Goal: Navigation & Orientation: Find specific page/section

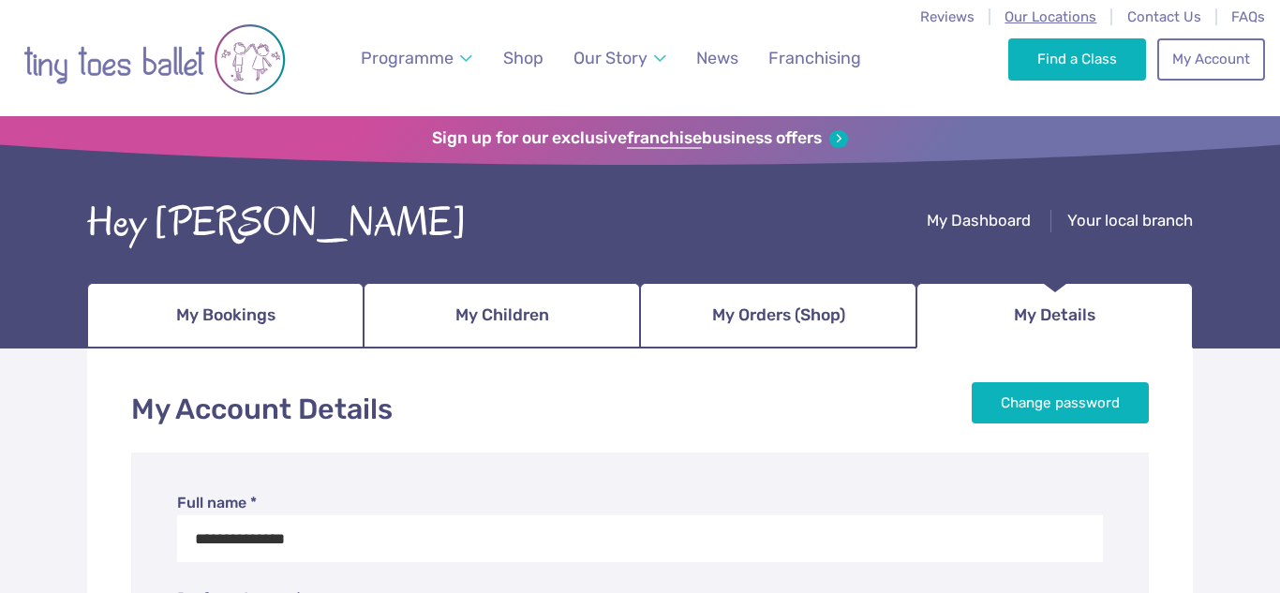
click at [1044, 24] on span "Our Locations" at bounding box center [1050, 16] width 92 height 17
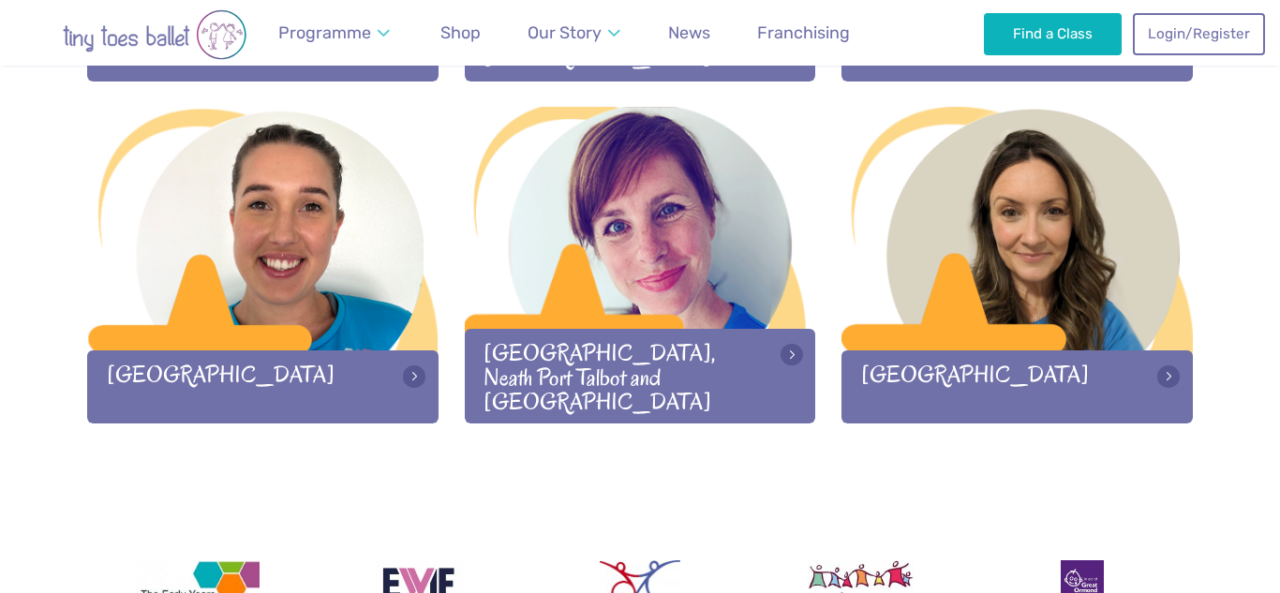
scroll to position [2630, 0]
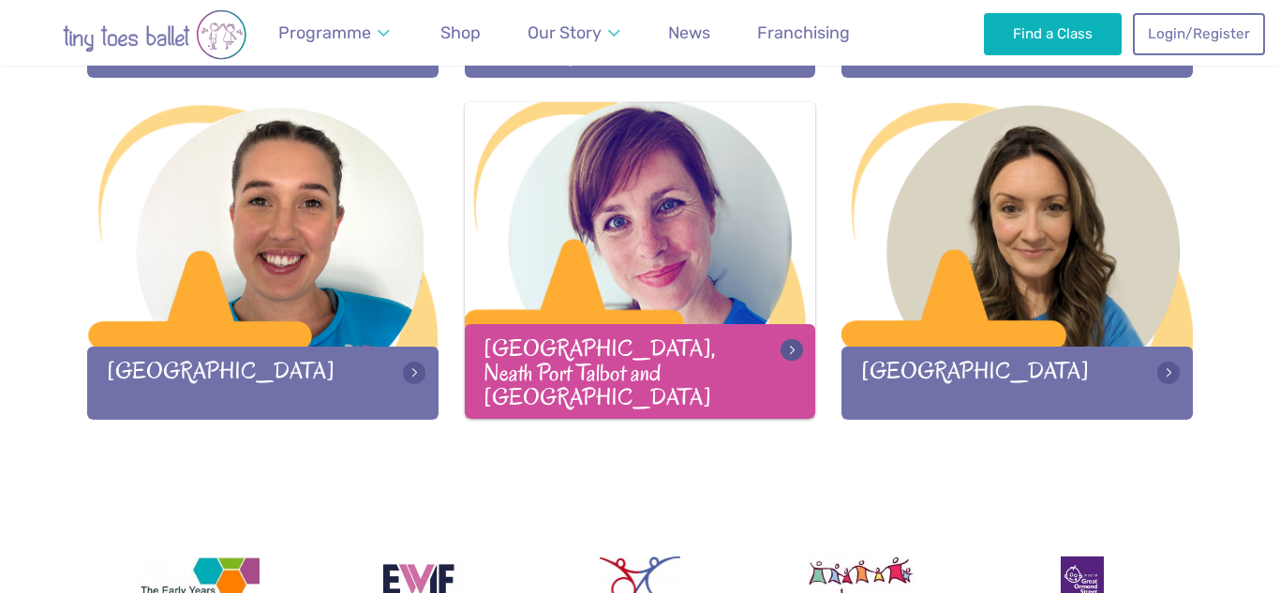
click at [651, 248] on div at bounding box center [640, 225] width 351 height 247
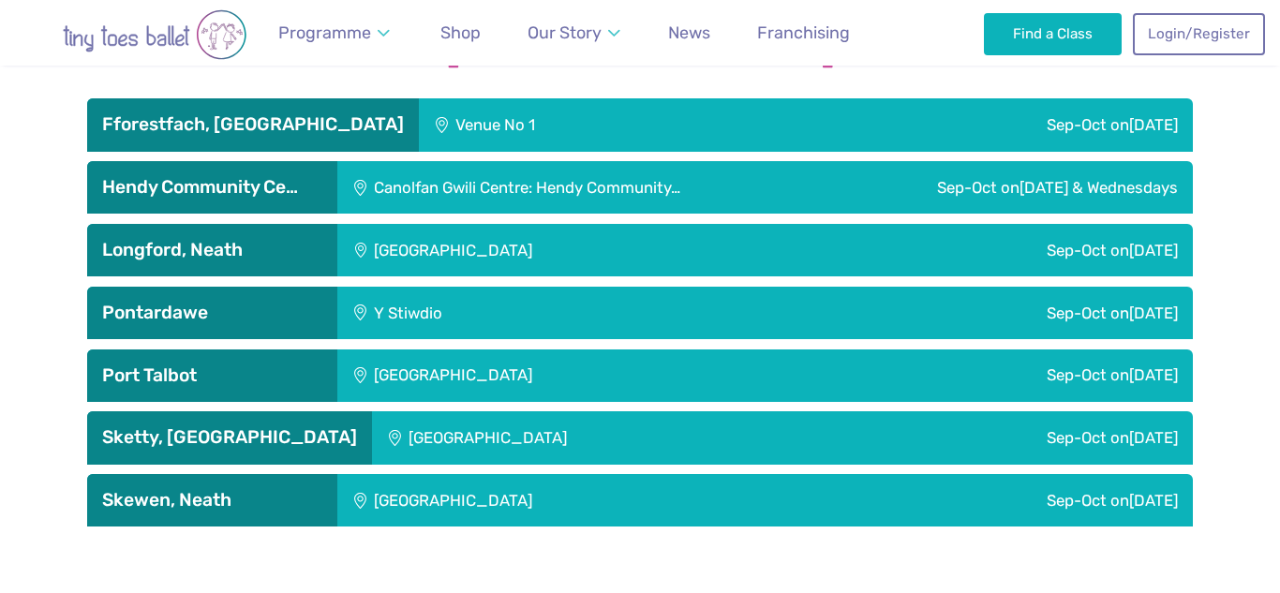
scroll to position [3191, 0]
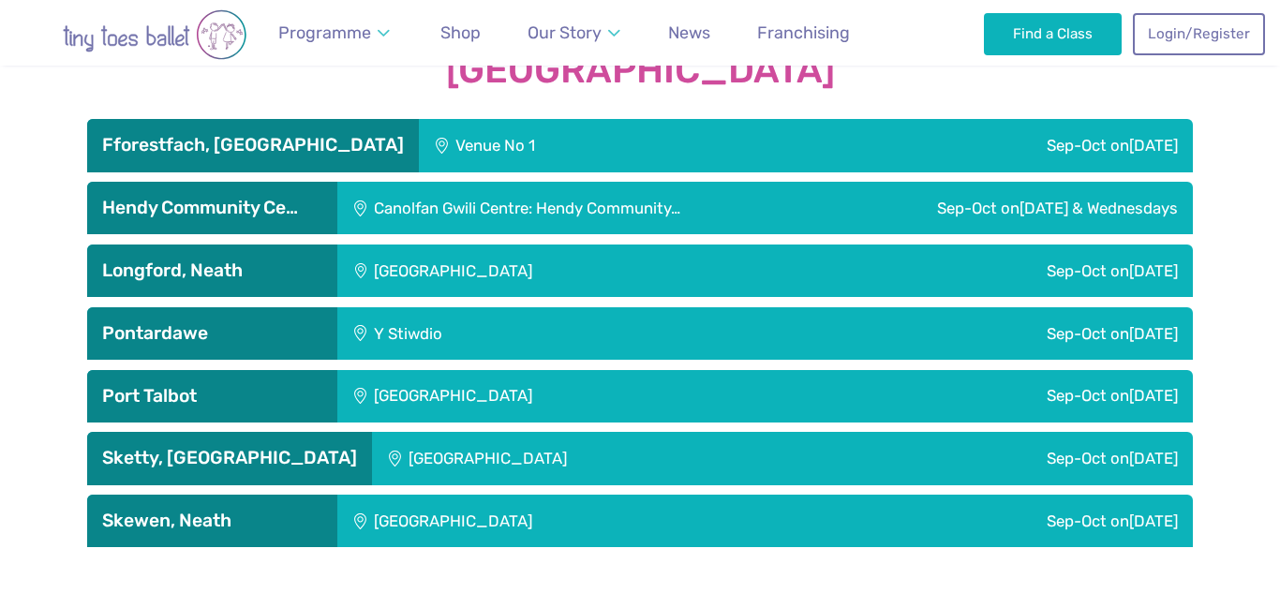
click at [262, 322] on h3 "Pontardawe" at bounding box center [212, 333] width 220 height 22
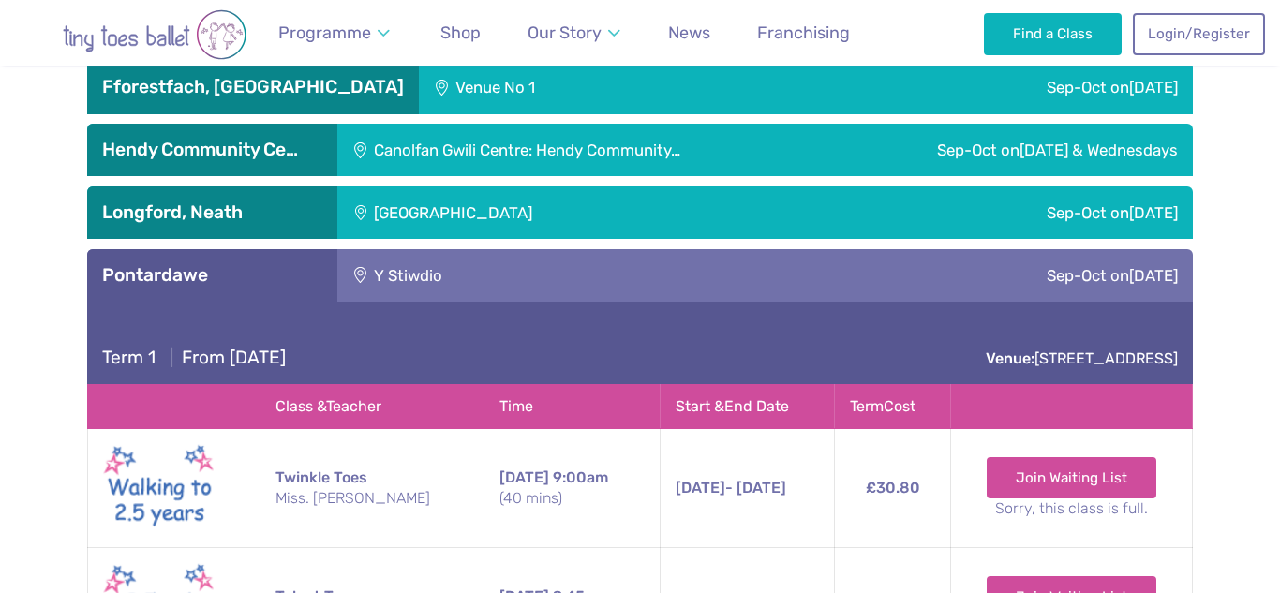
scroll to position [3247, 0]
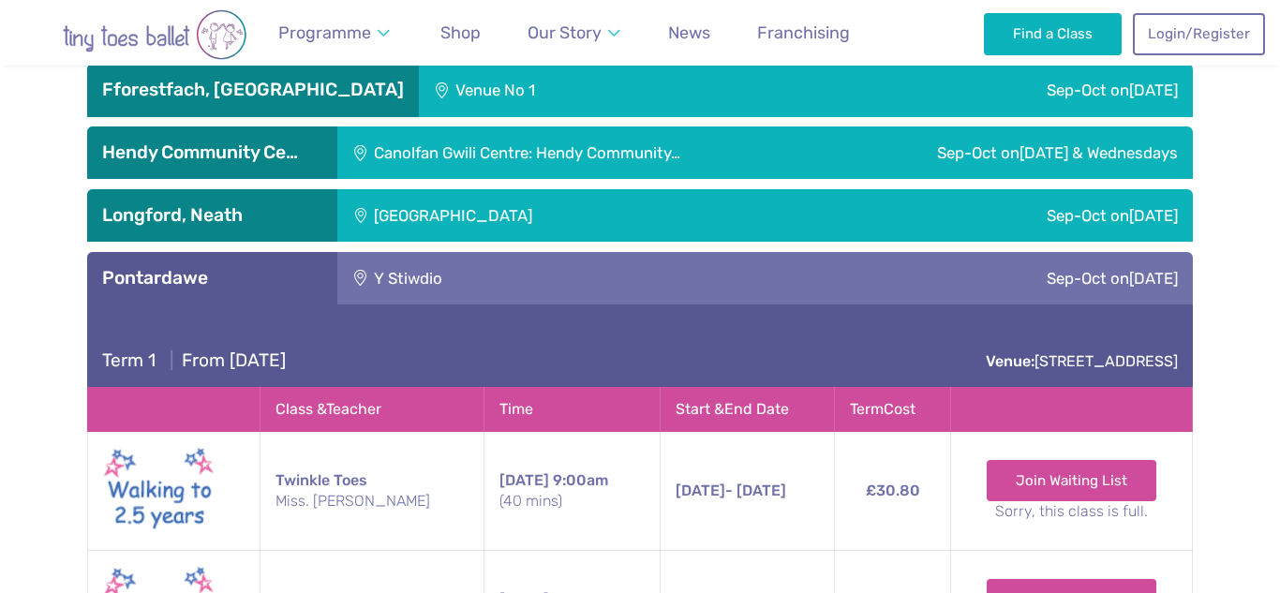
click at [220, 267] on h3 "Pontardawe" at bounding box center [212, 278] width 220 height 22
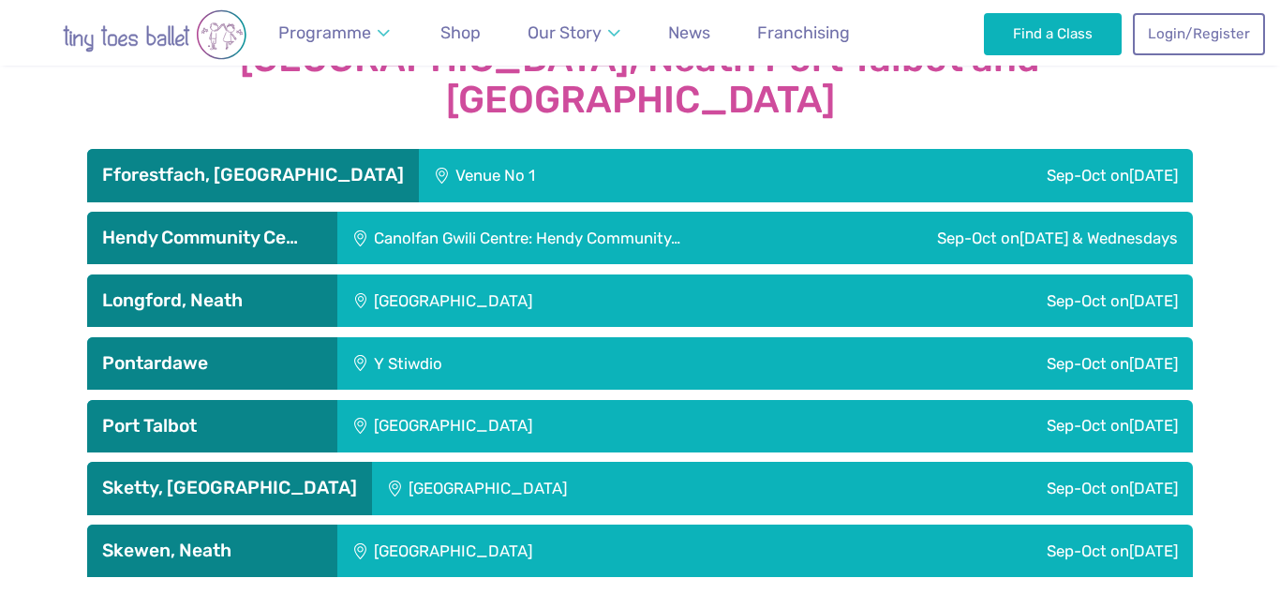
scroll to position [3162, 0]
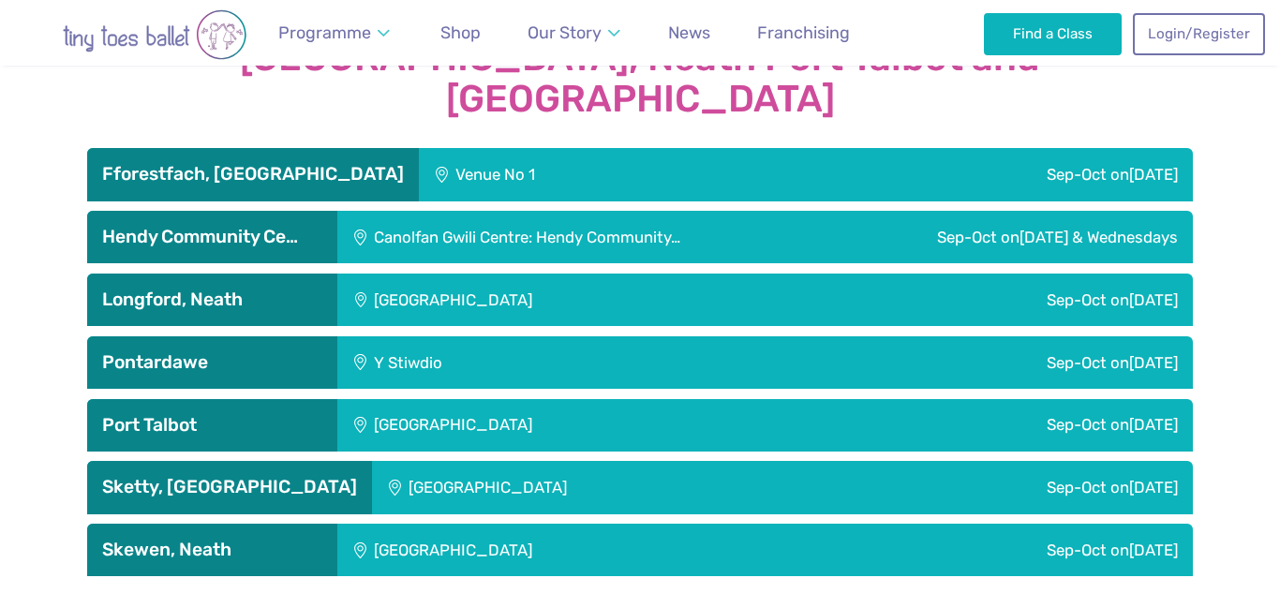
click at [265, 351] on h3 "Pontardawe" at bounding box center [212, 362] width 220 height 22
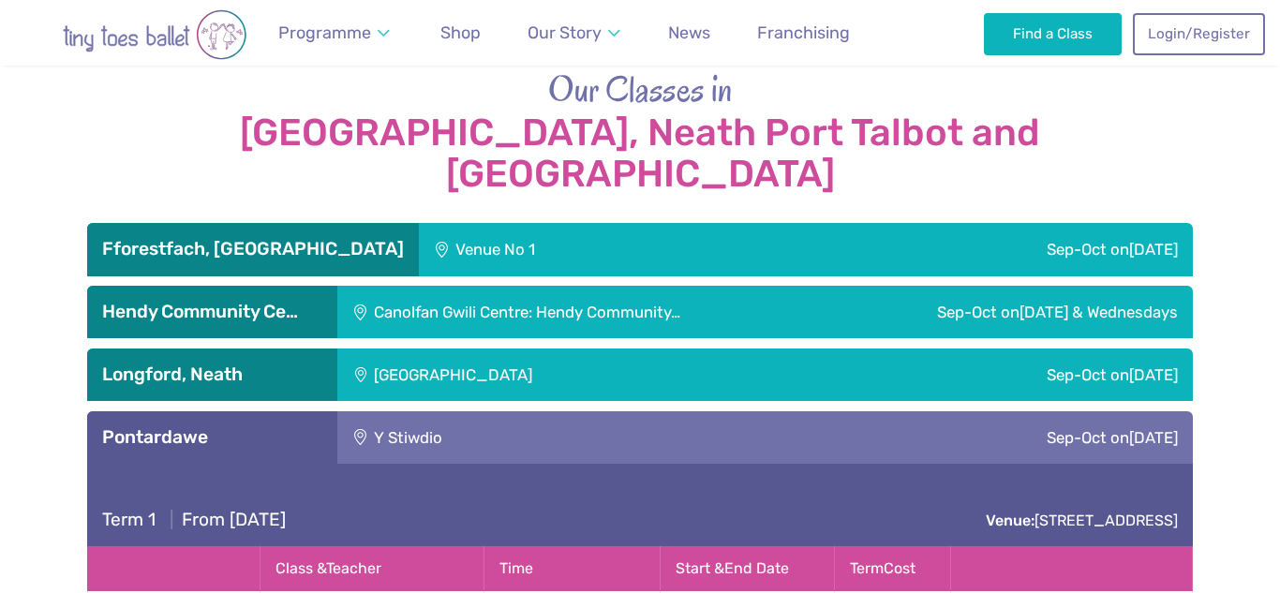
scroll to position [3083, 0]
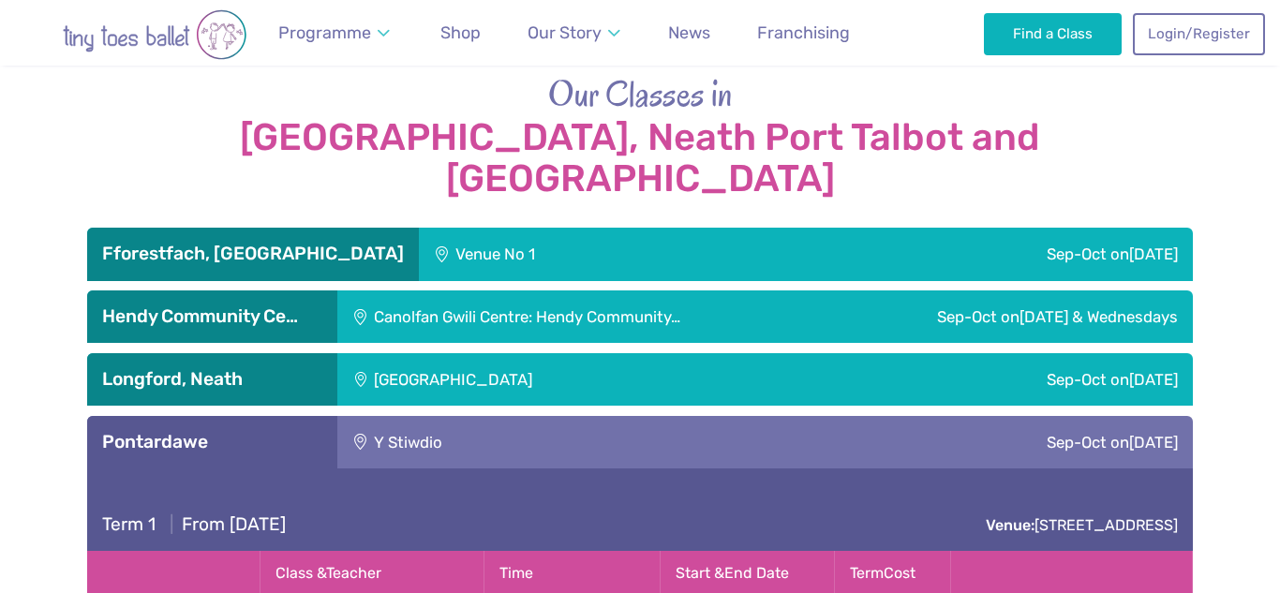
click at [296, 431] on h3 "Pontardawe" at bounding box center [212, 442] width 220 height 22
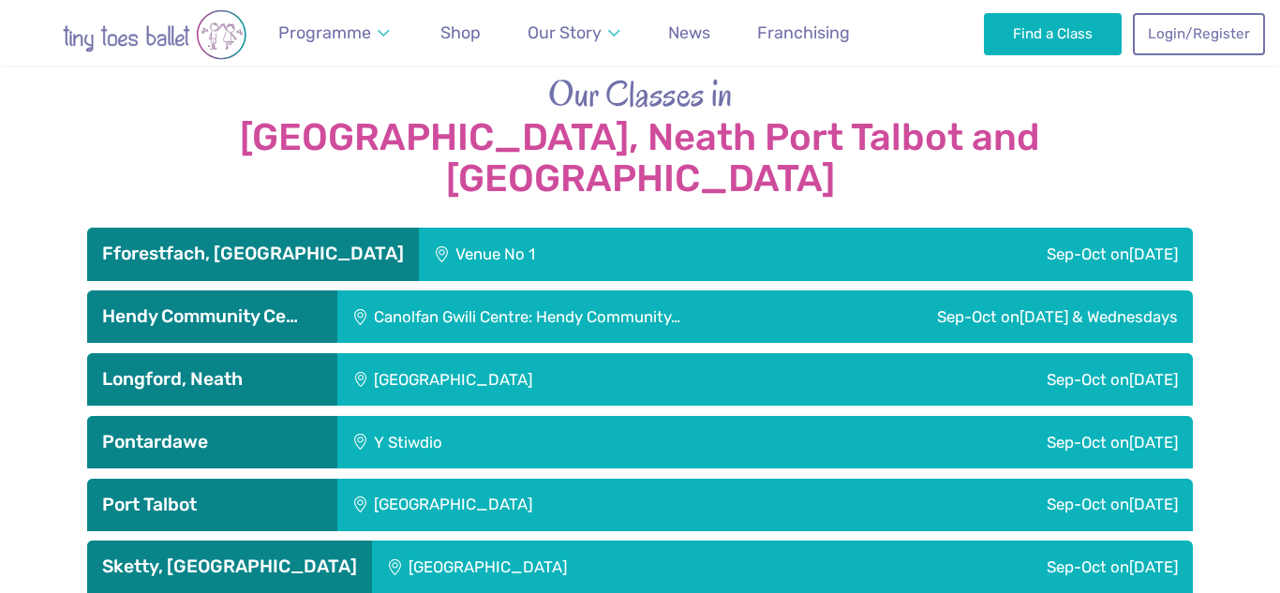
click at [299, 368] on h3 "Longford, Neath" at bounding box center [212, 379] width 220 height 22
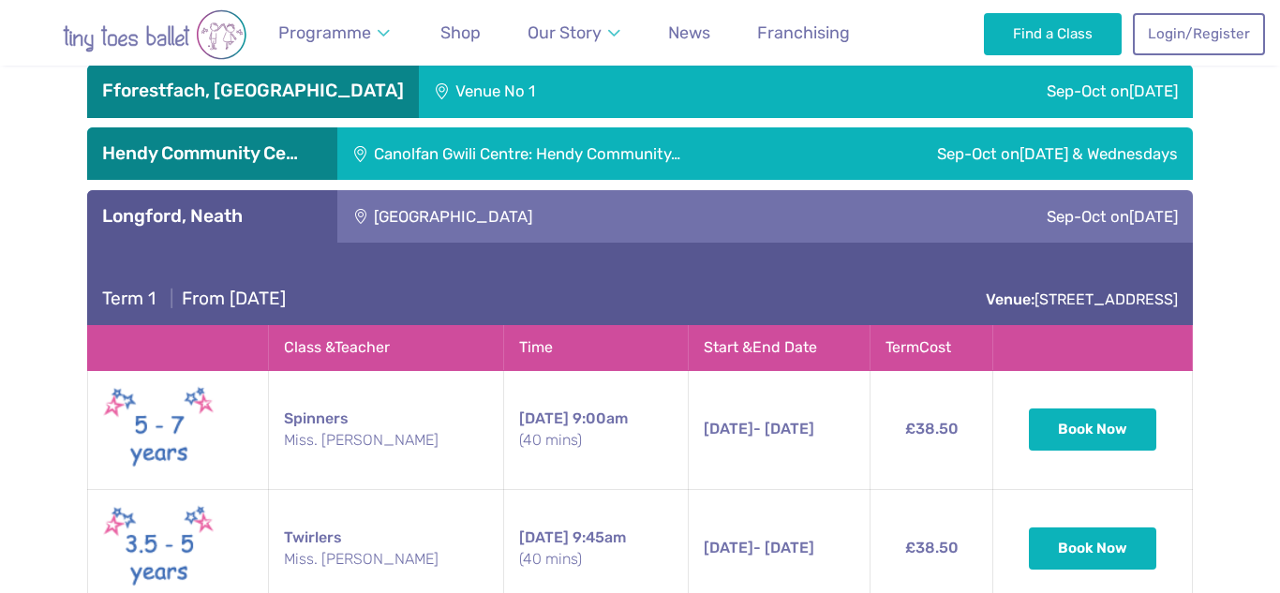
scroll to position [3238, 0]
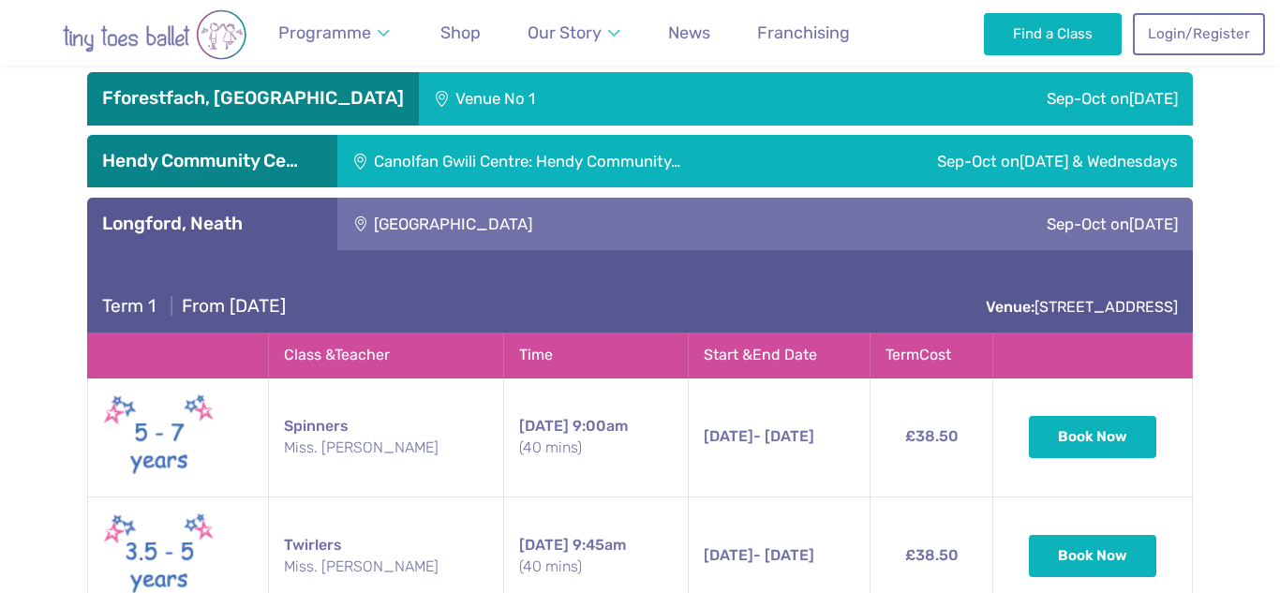
click at [313, 213] on h3 "Longford, Neath" at bounding box center [212, 224] width 220 height 22
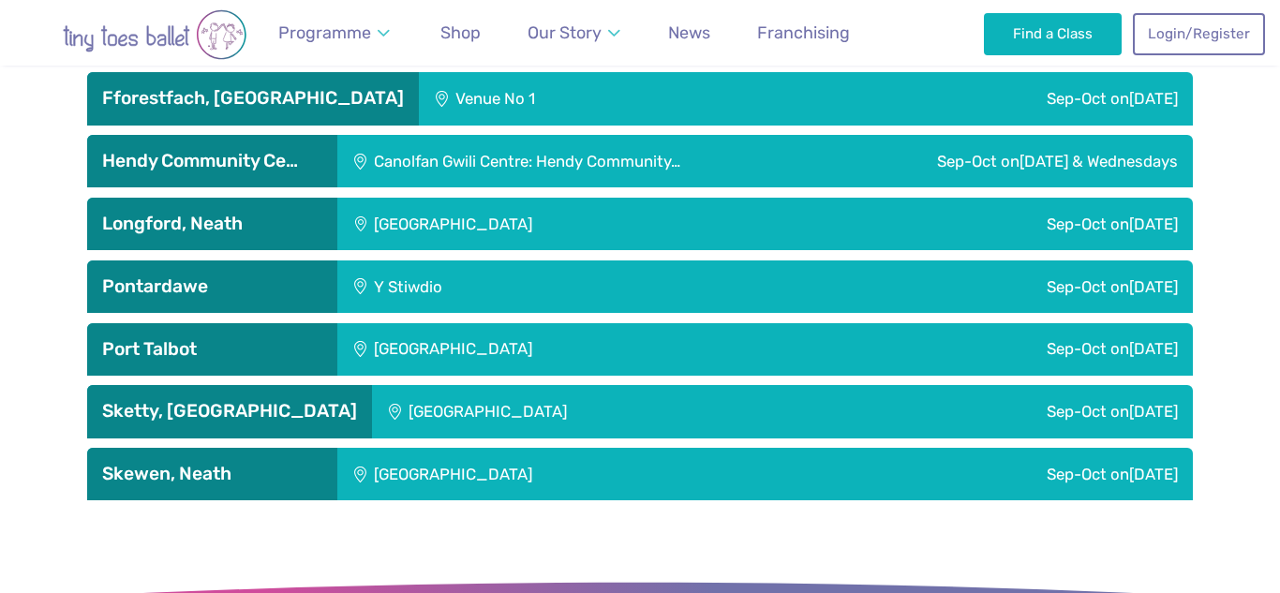
click at [307, 323] on div "Port Talbot" at bounding box center [212, 349] width 250 height 52
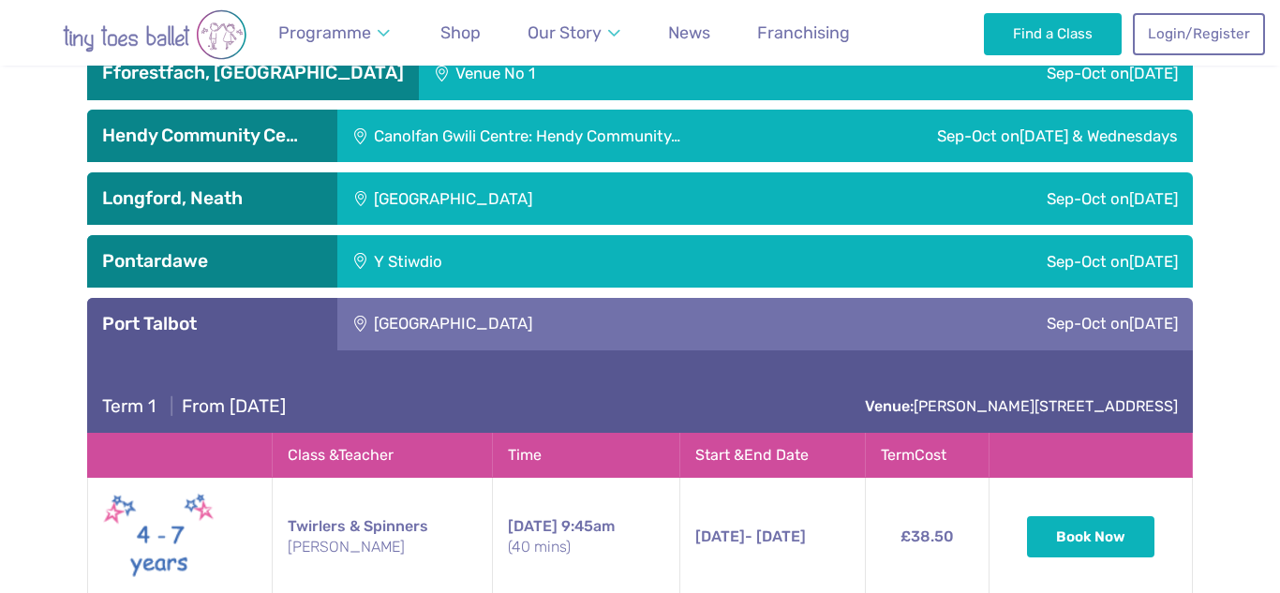
scroll to position [3263, 0]
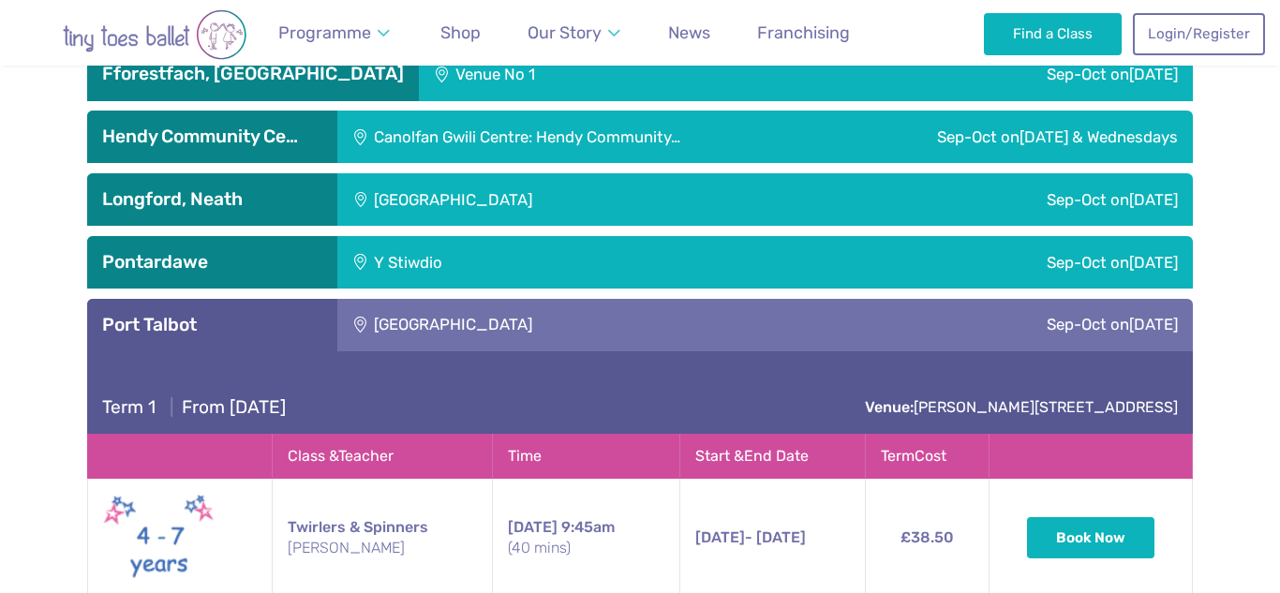
click at [303, 314] on h3 "Port Talbot" at bounding box center [212, 325] width 220 height 22
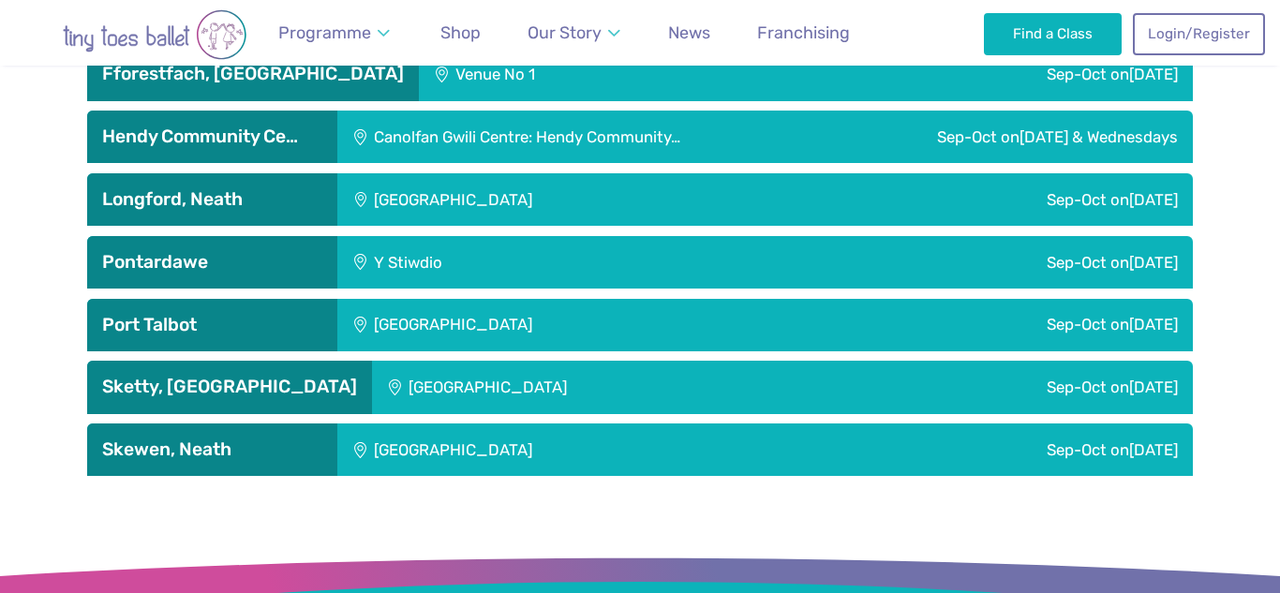
click at [299, 376] on h3 "Sketty, Swansea" at bounding box center [229, 387] width 255 height 22
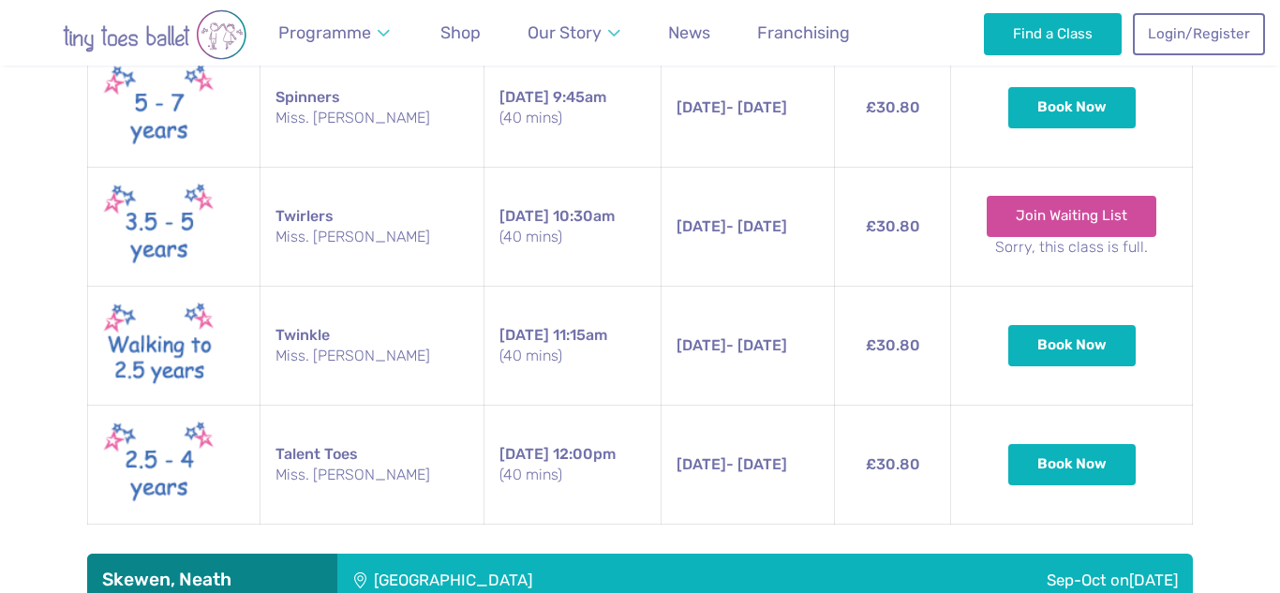
scroll to position [3762, 0]
